Goal: Task Accomplishment & Management: Complete application form

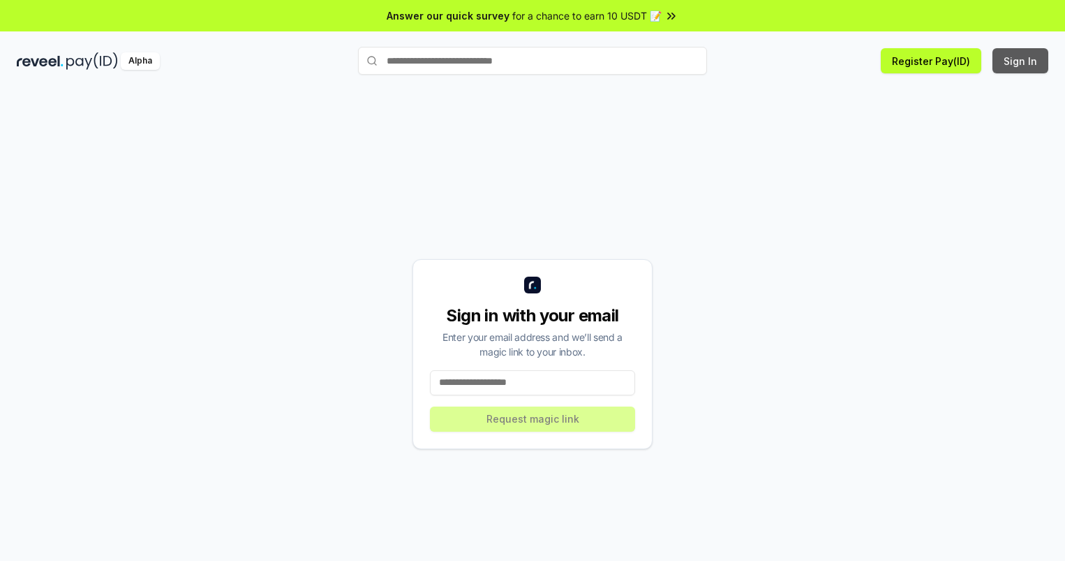
click at [1021, 61] on button "Sign In" at bounding box center [1021, 60] width 56 height 25
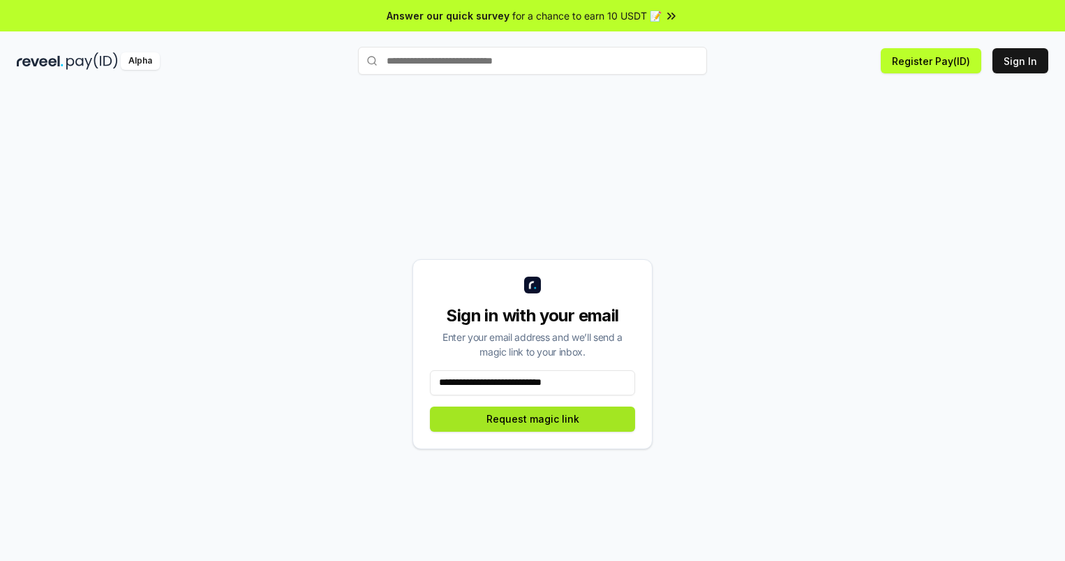
type input "**********"
click at [533, 418] on button "Request magic link" at bounding box center [532, 418] width 205 height 25
